Goal: Task Accomplishment & Management: Complete application form

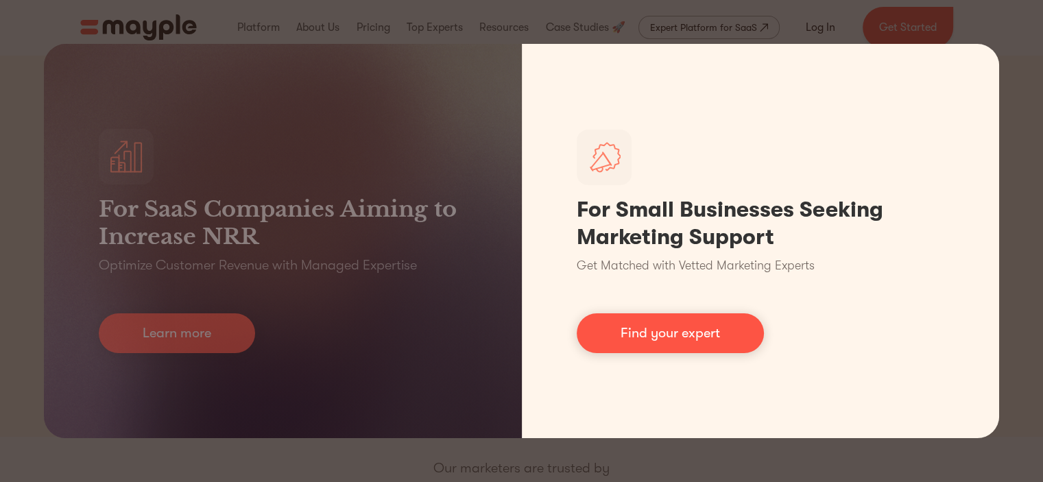
click at [739, 327] on link "Find your expert" at bounding box center [670, 333] width 187 height 40
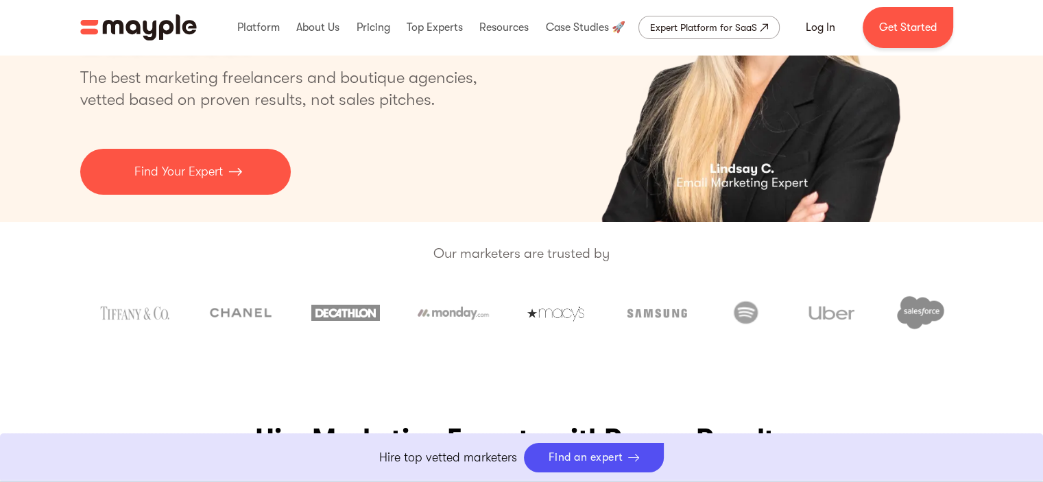
scroll to position [206, 0]
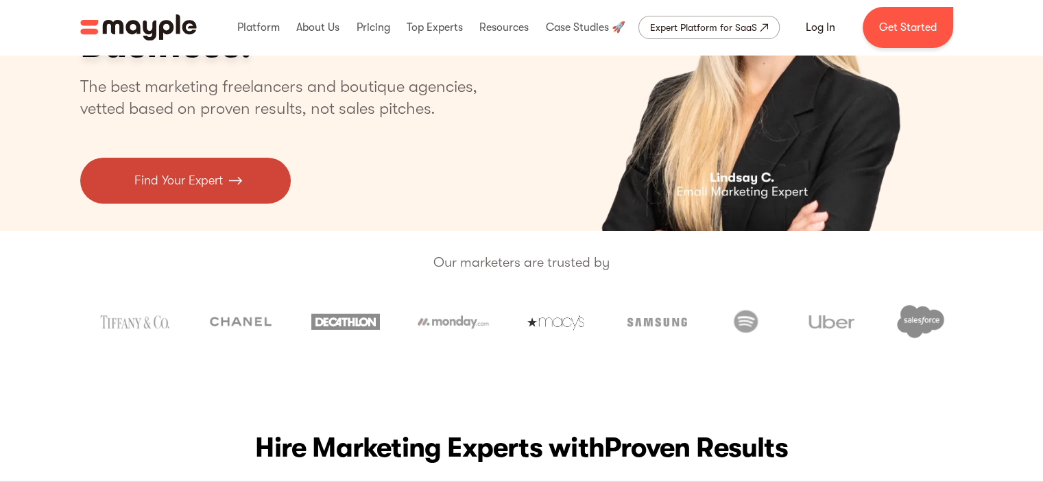
click at [268, 199] on link "Find Your Expert" at bounding box center [185, 181] width 211 height 46
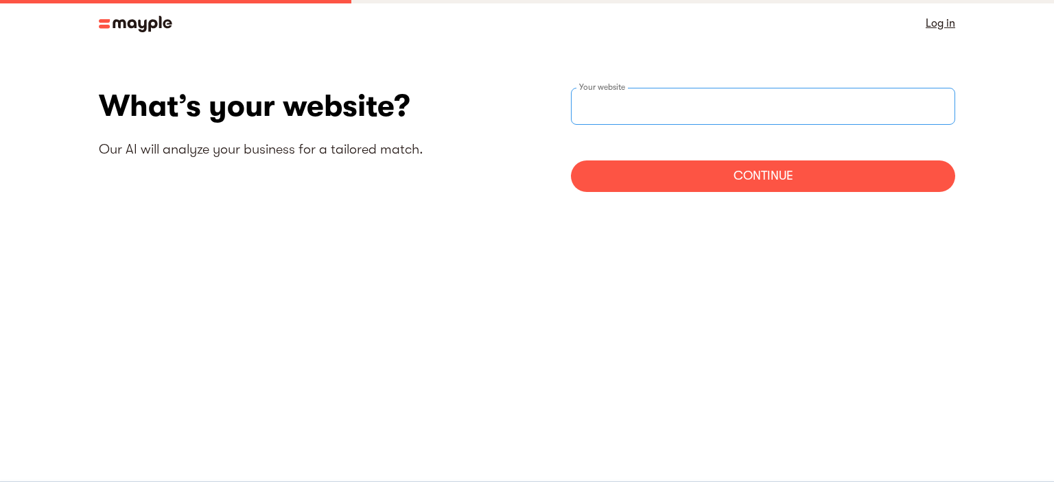
click at [868, 102] on input "websiteStep" at bounding box center [763, 106] width 384 height 37
click at [148, 14] on link at bounding box center [135, 23] width 73 height 18
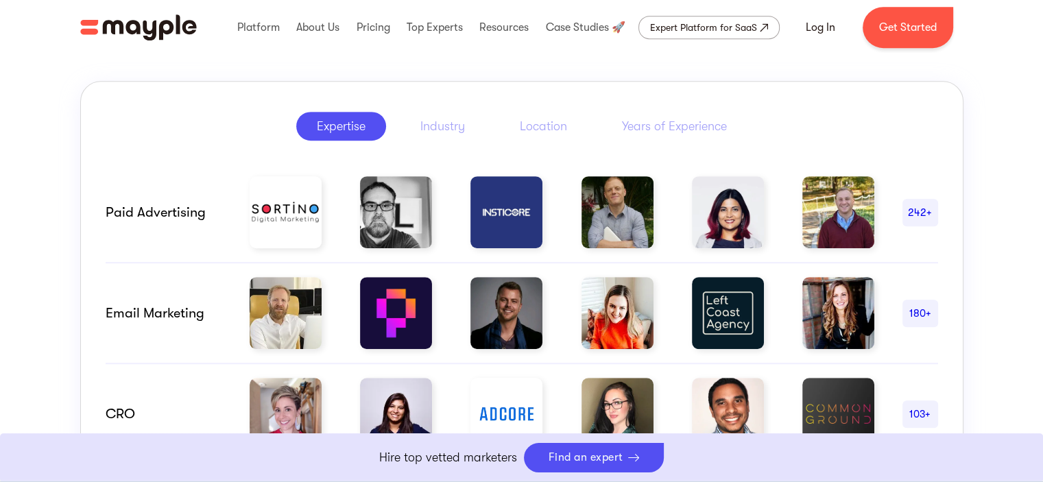
scroll to position [686, 0]
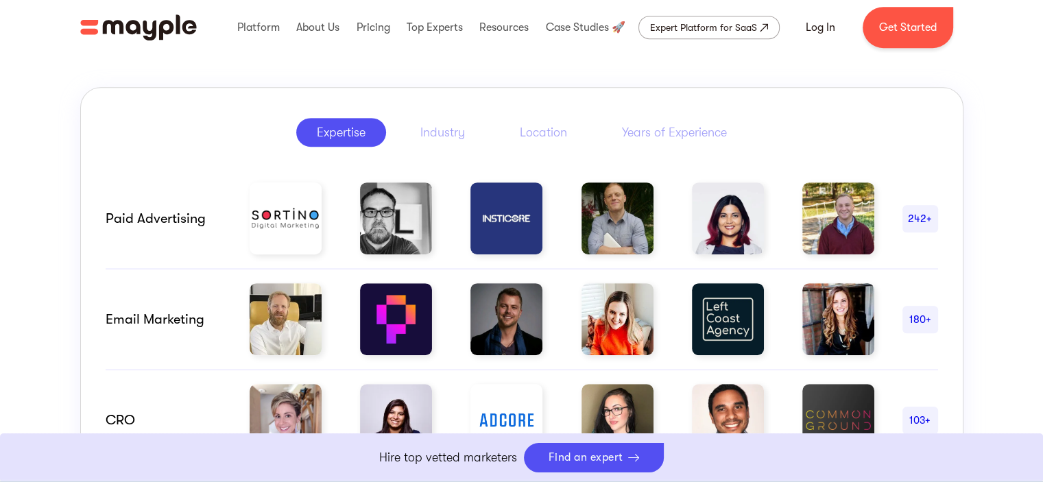
click at [619, 239] on img at bounding box center [618, 218] width 72 height 72
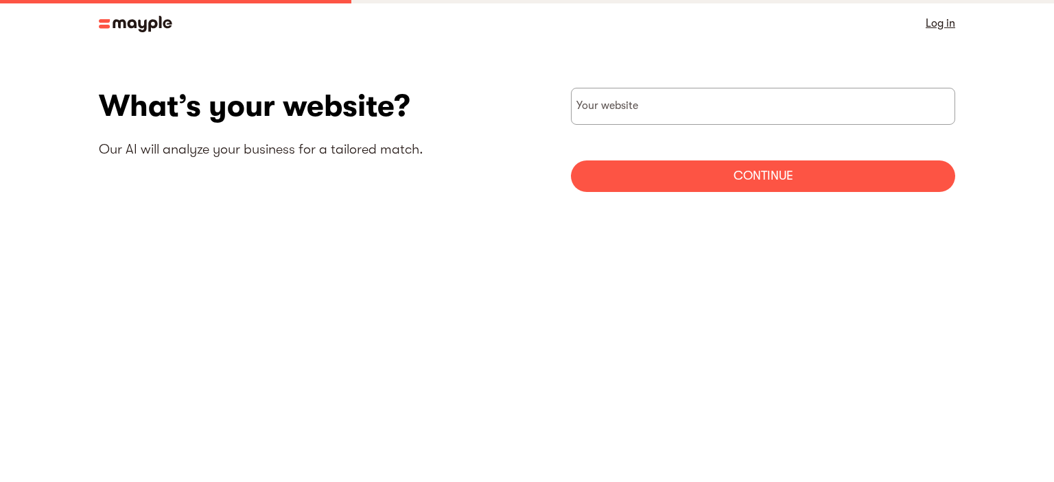
click at [621, 106] on div "Your website" at bounding box center [763, 106] width 384 height 37
paste input "https://grossmarketing.carrd.co/"
type input "https://grossmarketing.carrd.co/"
click at [664, 171] on div "Continue" at bounding box center [763, 177] width 384 height 32
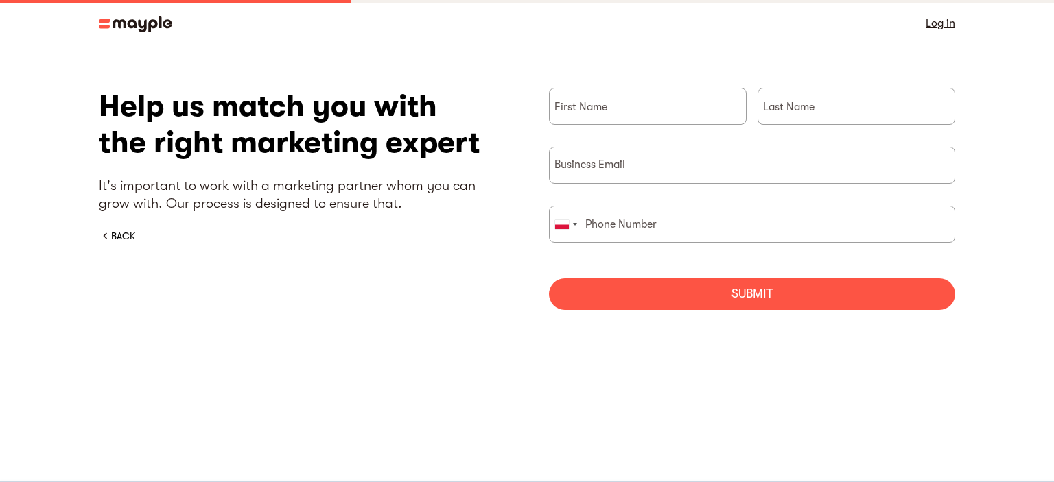
click at [129, 233] on div "BACK" at bounding box center [123, 236] width 24 height 14
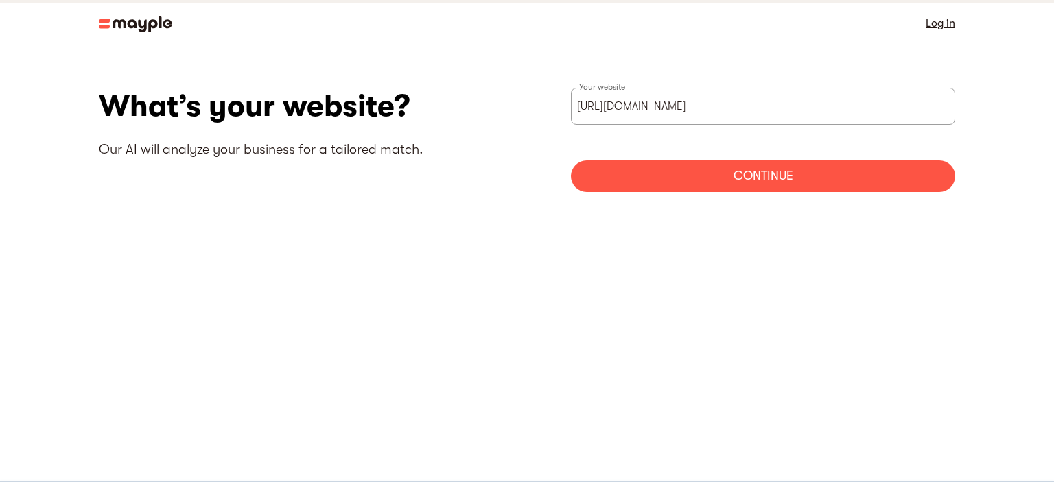
click at [936, 25] on link "Log in" at bounding box center [939, 23] width 29 height 19
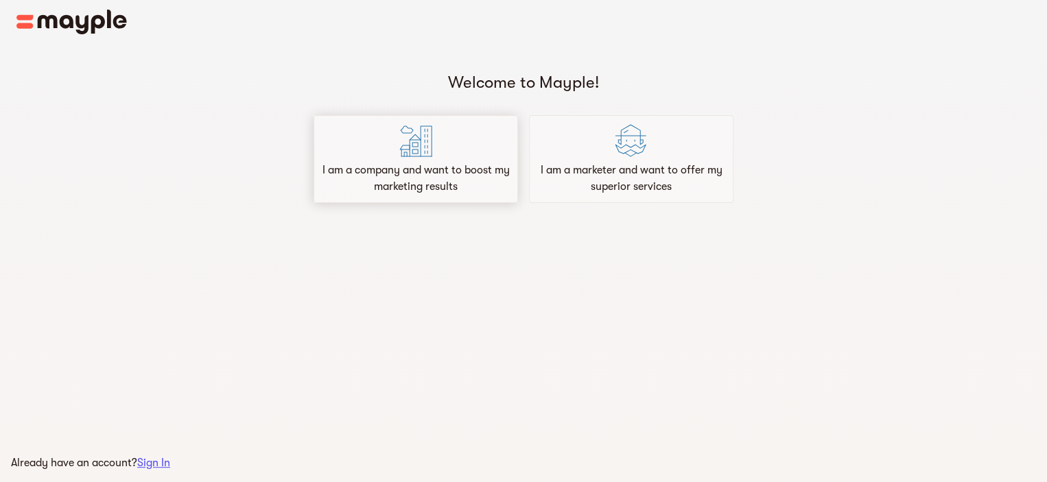
click at [501, 169] on p "I am a company and want to boost my marketing results" at bounding box center [416, 178] width 192 height 33
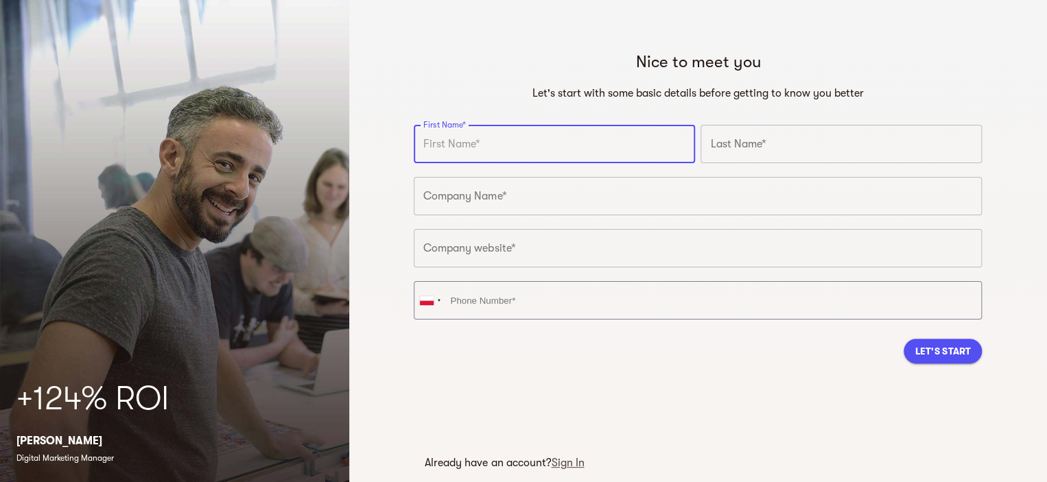
click at [624, 147] on input "text" at bounding box center [554, 144] width 281 height 38
type input "Dawid"
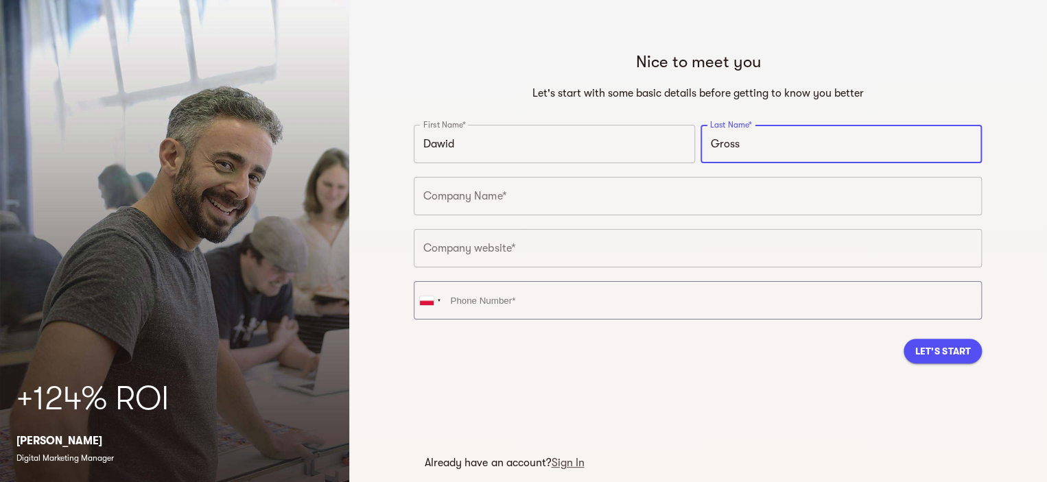
type input "Gross"
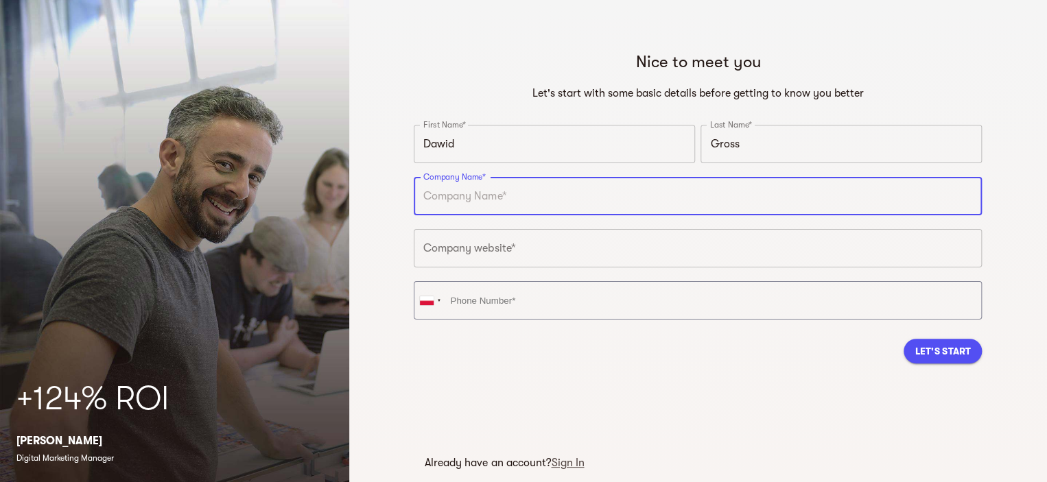
paste input "[URL][DOMAIN_NAME]"
drag, startPoint x: 614, startPoint y: 180, endPoint x: 283, endPoint y: 184, distance: 330.7
click at [283, 187] on div "+124% ROI [PERSON_NAME] Digital Marketing Manager [GEOGRAPHIC_DATA] to meet you…" at bounding box center [523, 241] width 1047 height 482
type input "Gross marketing"
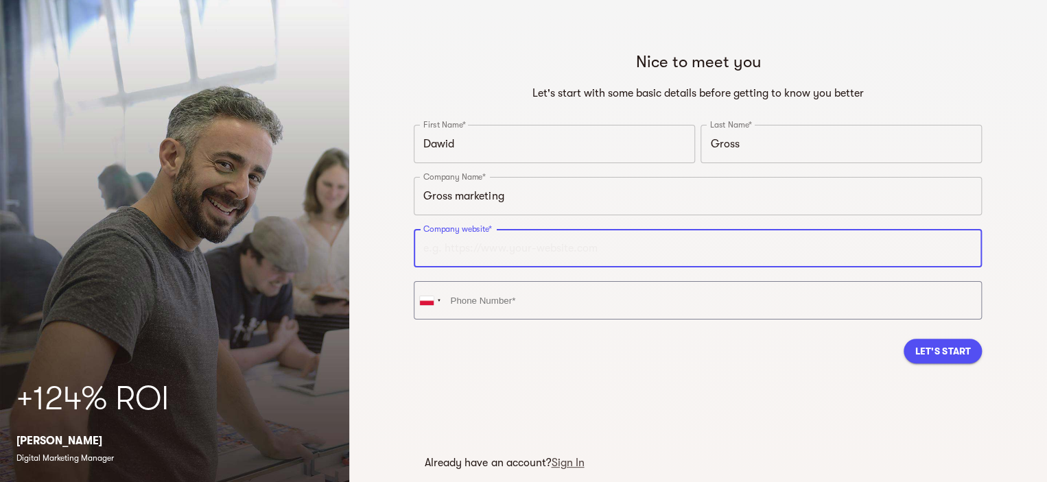
paste input "[URL][DOMAIN_NAME]"
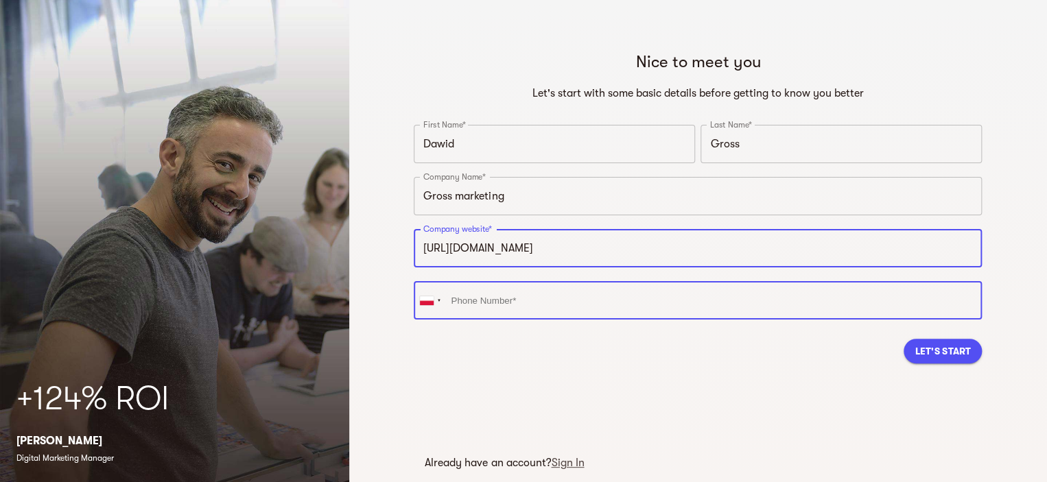
type input "[URL][DOMAIN_NAME]"
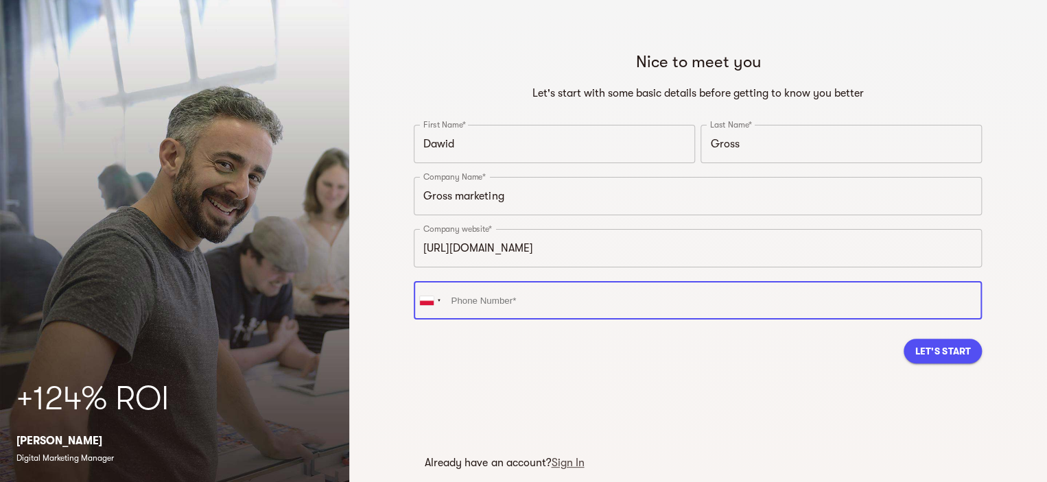
click at [605, 290] on input "tel" at bounding box center [698, 300] width 568 height 38
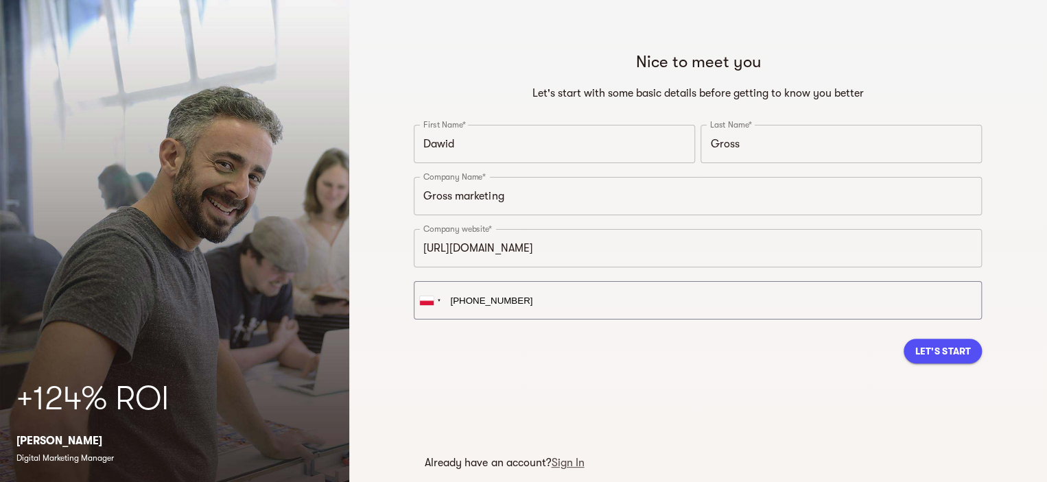
type input "[PHONE_NUMBER]"
click at [927, 352] on span "Let's Start" at bounding box center [942, 351] width 56 height 16
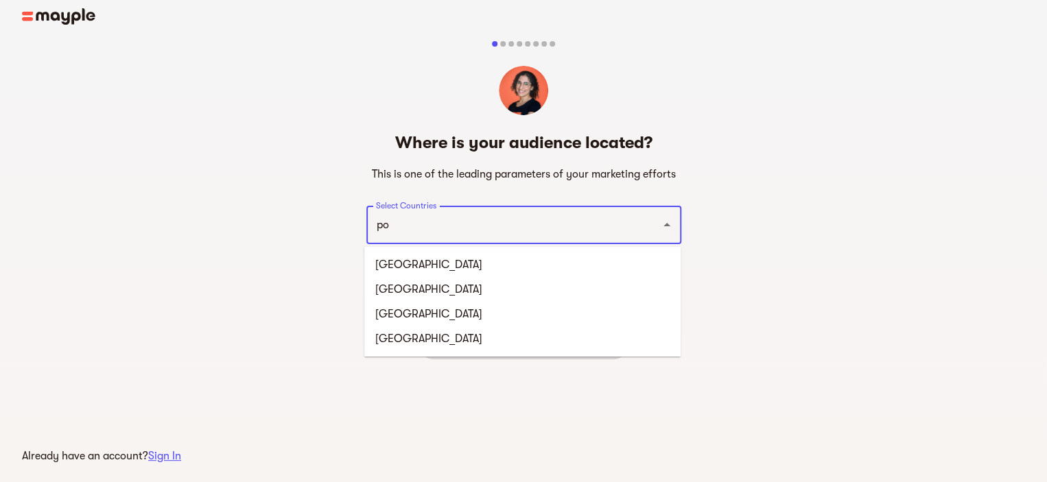
type input "pol"
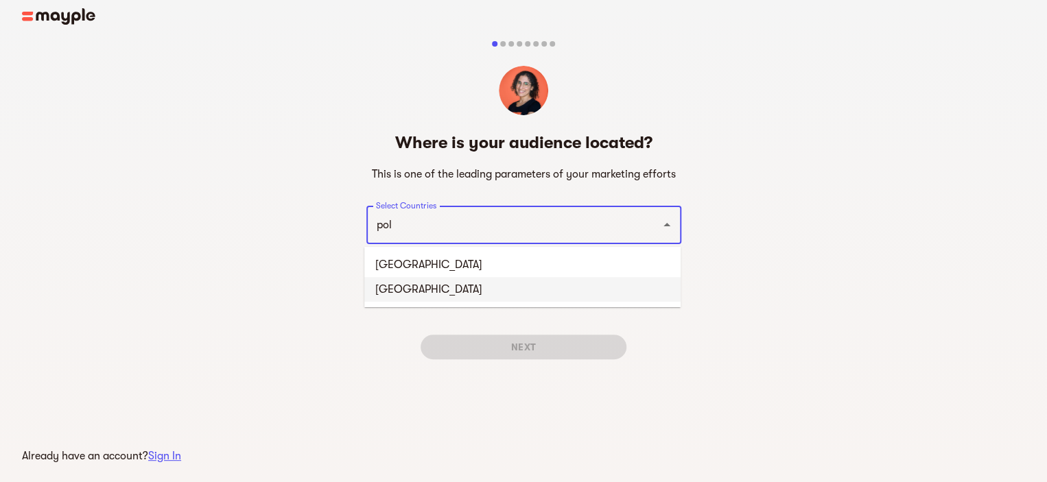
click at [641, 279] on li "[GEOGRAPHIC_DATA]" at bounding box center [522, 289] width 316 height 25
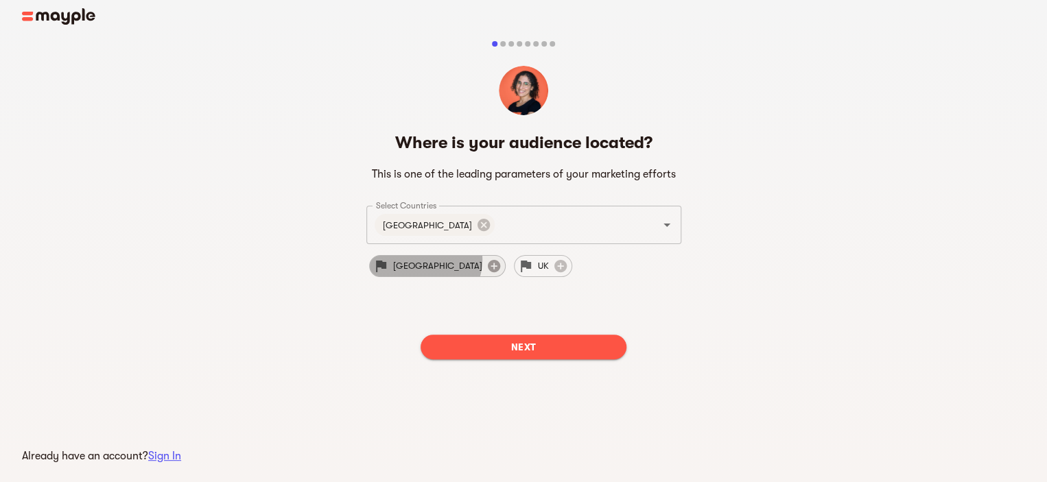
click at [486, 260] on icon at bounding box center [493, 266] width 15 height 15
click at [418, 262] on icon at bounding box center [410, 266] width 15 height 15
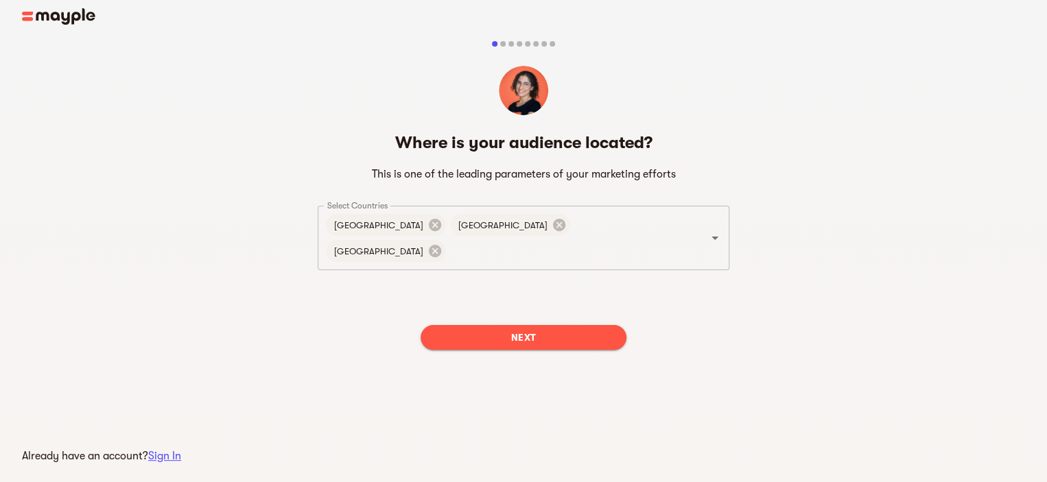
click at [508, 325] on button "Next" at bounding box center [524, 337] width 206 height 25
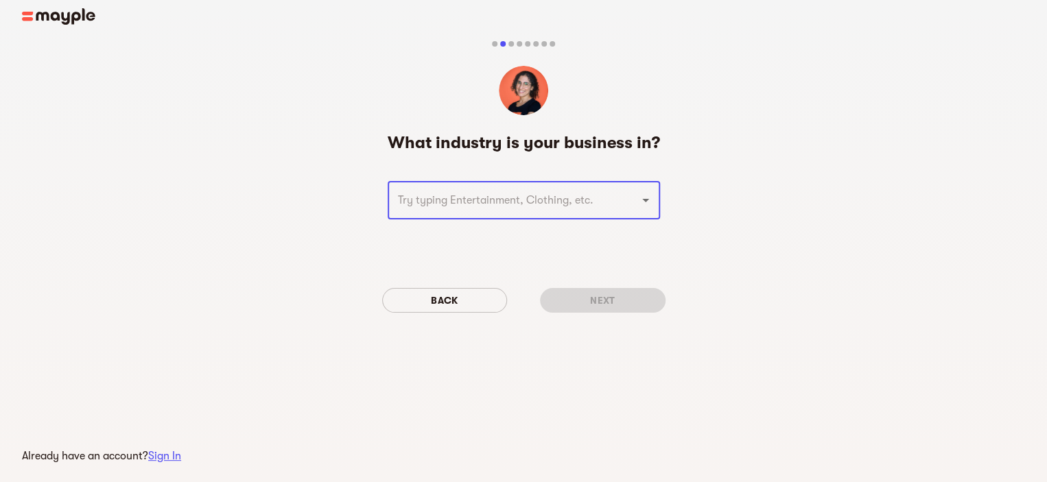
click at [620, 201] on div at bounding box center [636, 200] width 36 height 19
click at [650, 198] on icon "Open" at bounding box center [645, 200] width 16 height 16
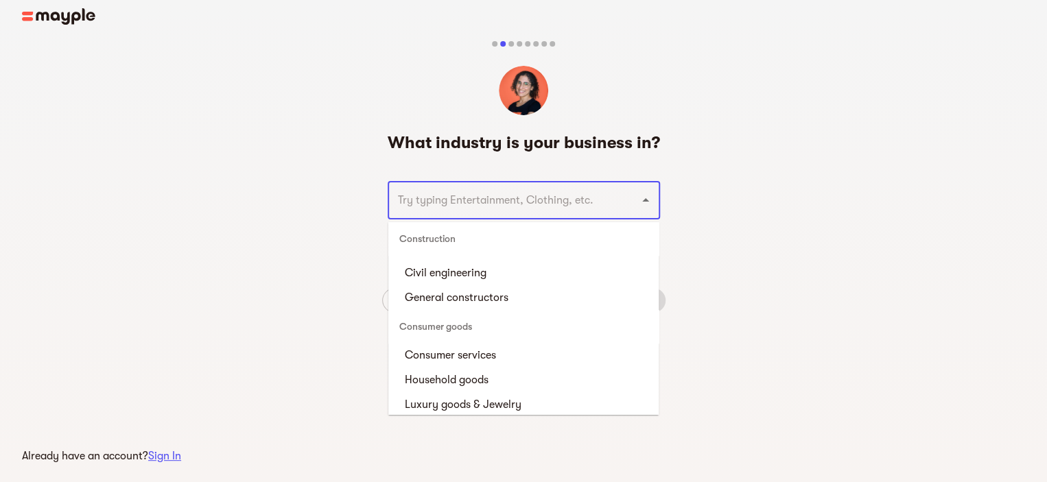
scroll to position [755, 0]
